Goal: Entertainment & Leisure: Consume media (video, audio)

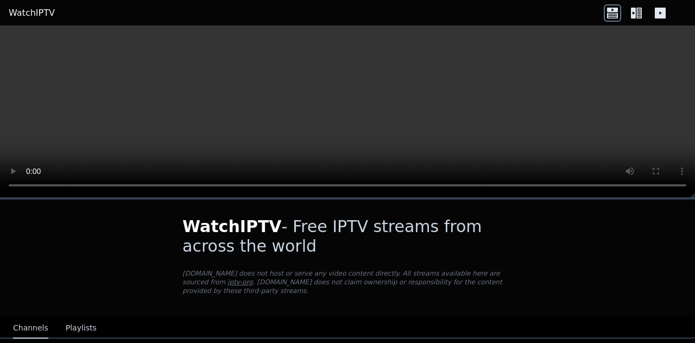
click at [92, 326] on div "Channels Playlists" at bounding box center [54, 328] width 101 height 21
click at [77, 318] on button "Playlists" at bounding box center [81, 328] width 31 height 21
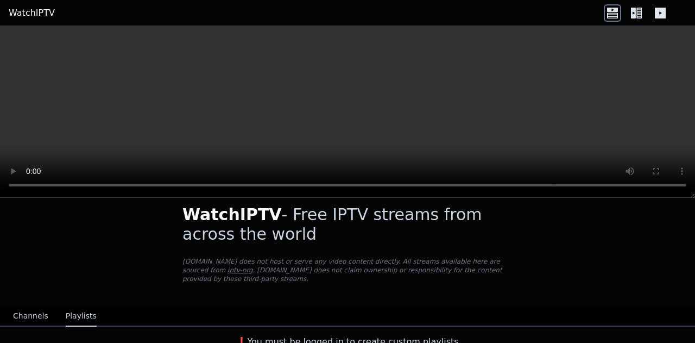
click at [29, 306] on button "Channels" at bounding box center [30, 316] width 35 height 21
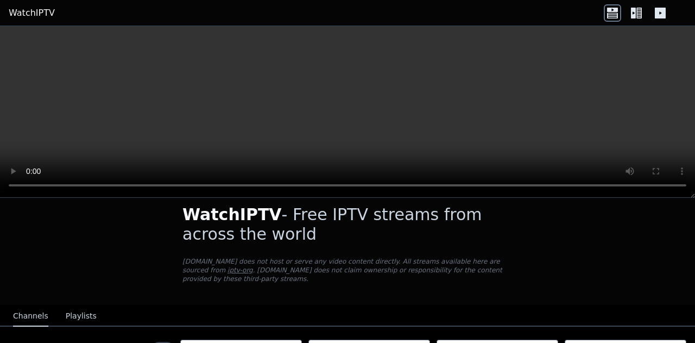
scroll to position [76, 0]
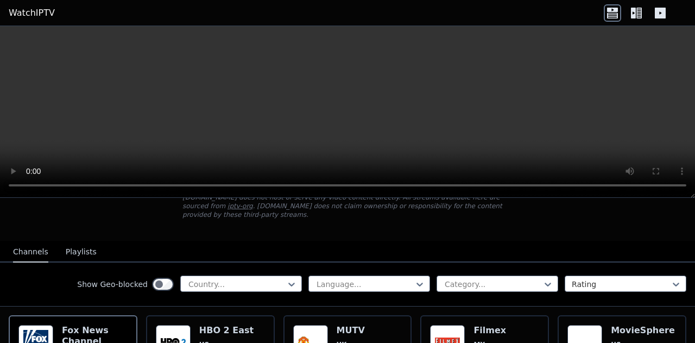
click at [225, 264] on div "Show Geo-blocked Country... Language... Category... Rating" at bounding box center [347, 284] width 695 height 44
click at [221, 279] on div at bounding box center [236, 284] width 99 height 11
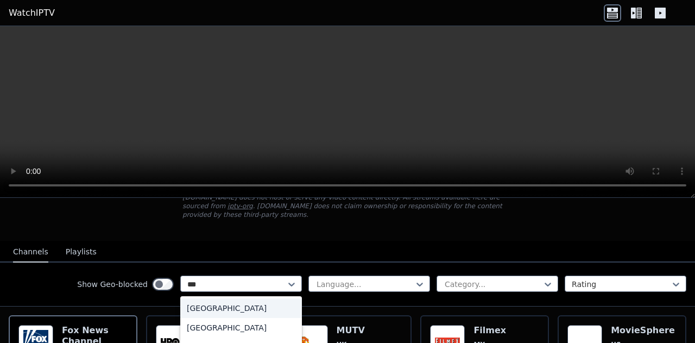
type input "****"
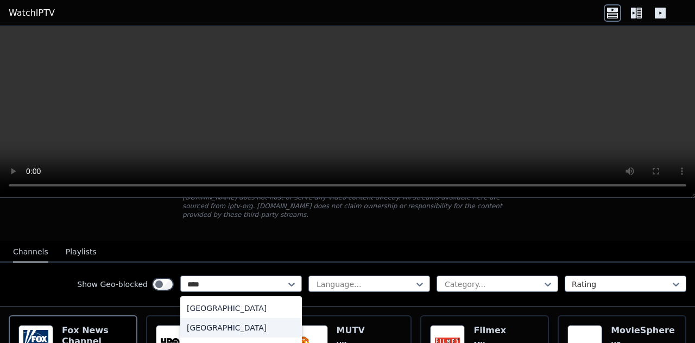
click at [209, 324] on div "[GEOGRAPHIC_DATA]" at bounding box center [241, 328] width 122 height 20
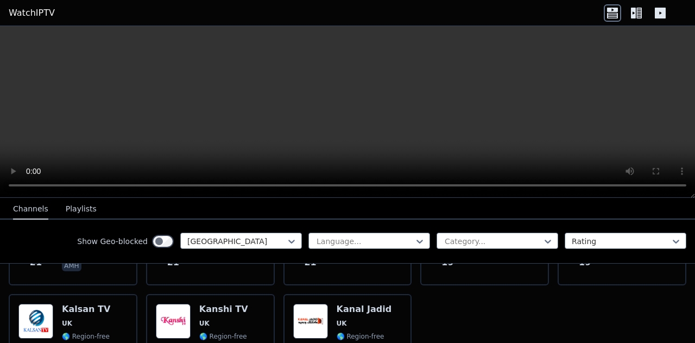
scroll to position [1688, 0]
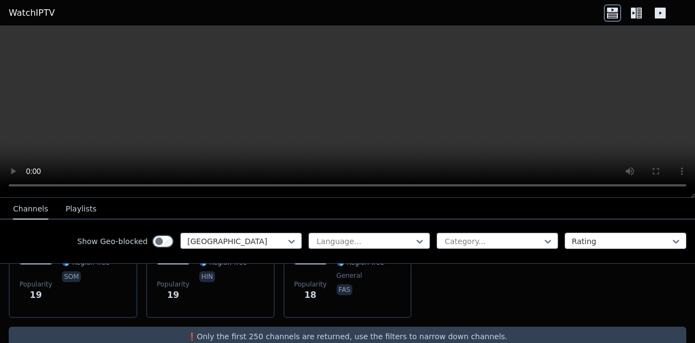
click at [601, 245] on div at bounding box center [621, 241] width 99 height 11
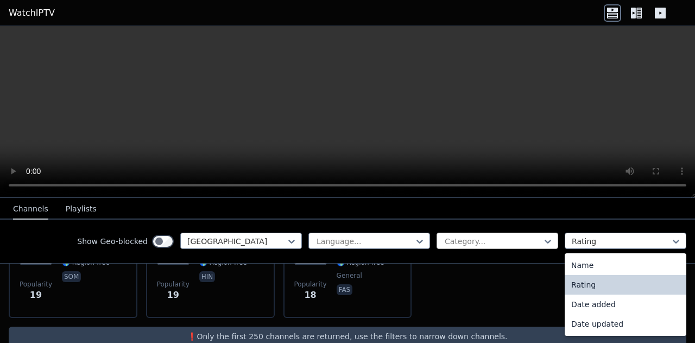
click at [509, 234] on div "Category..." at bounding box center [498, 240] width 122 height 16
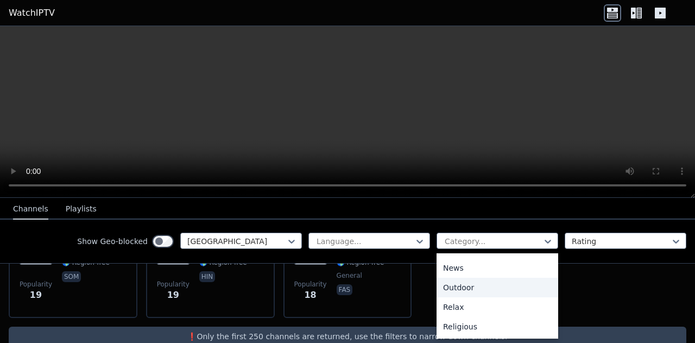
scroll to position [446, 0]
click at [451, 290] on div "Sports" at bounding box center [498, 288] width 122 height 20
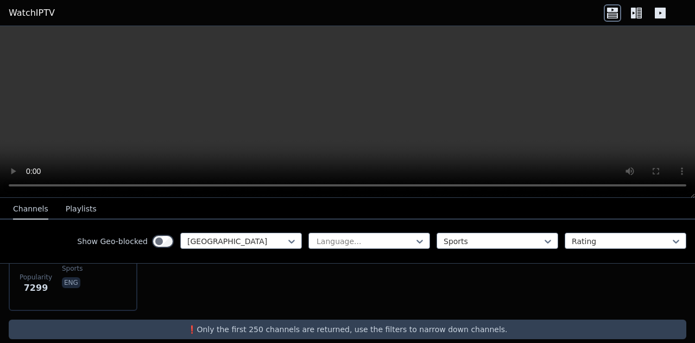
scroll to position [181, 0]
